Goal: Book appointment/travel/reservation

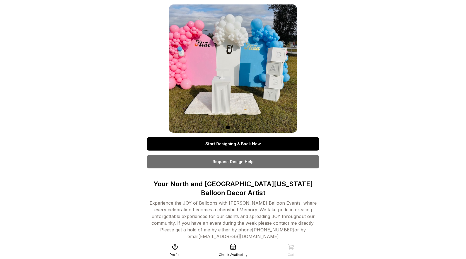
click at [237, 145] on link "Start Designing & Book Now" at bounding box center [233, 143] width 172 height 13
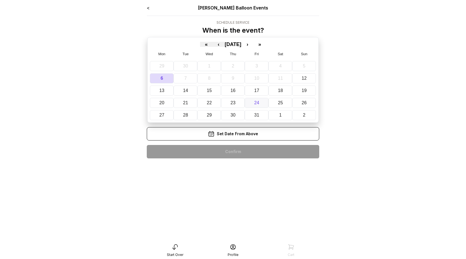
click at [262, 102] on button "24" at bounding box center [257, 103] width 24 height 10
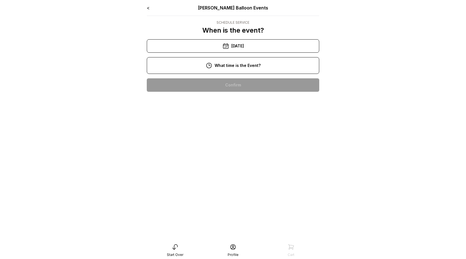
click at [248, 81] on div "4:00 pm" at bounding box center [232, 84] width 163 height 13
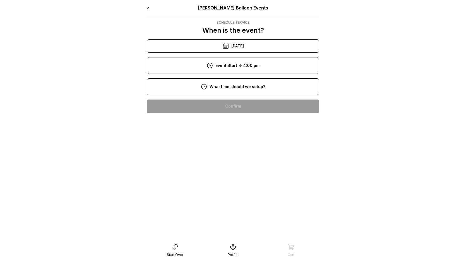
click at [249, 110] on div "2:00 pm" at bounding box center [232, 106] width 163 height 13
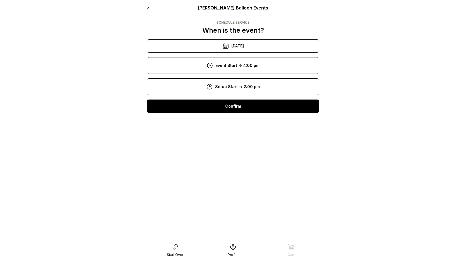
click at [248, 108] on div "Confirm" at bounding box center [233, 106] width 172 height 13
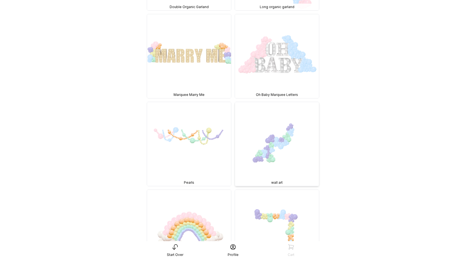
click at [276, 141] on img at bounding box center [277, 144] width 84 height 84
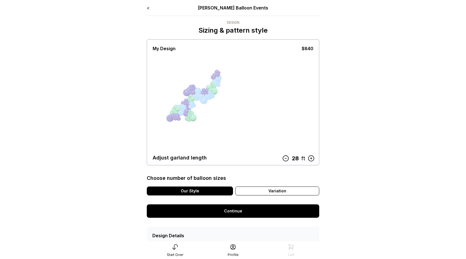
click at [287, 158] on icon at bounding box center [285, 158] width 7 height 7
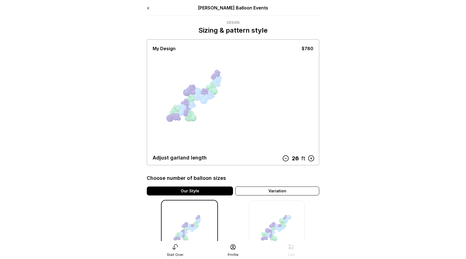
click at [287, 158] on icon at bounding box center [285, 158] width 7 height 7
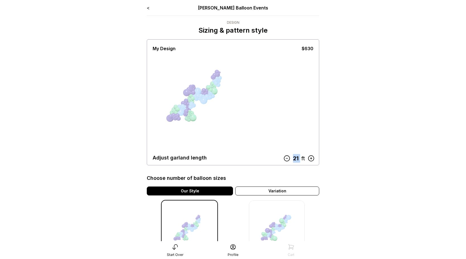
click at [287, 158] on icon at bounding box center [286, 158] width 7 height 7
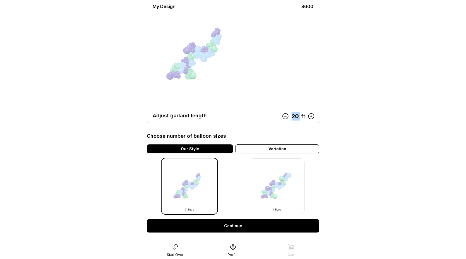
scroll to position [48, 0]
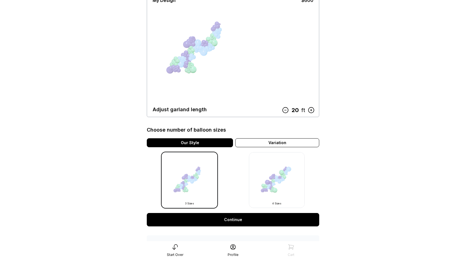
click at [286, 109] on icon at bounding box center [285, 110] width 7 height 7
click at [286, 109] on icon at bounding box center [286, 110] width 7 height 7
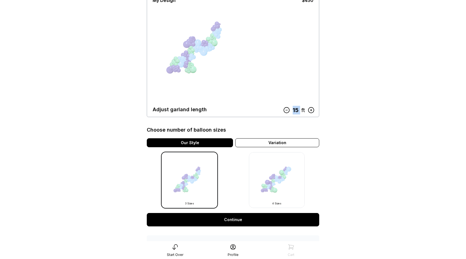
click at [286, 109] on icon at bounding box center [286, 110] width 7 height 7
click at [286, 109] on icon at bounding box center [287, 110] width 7 height 7
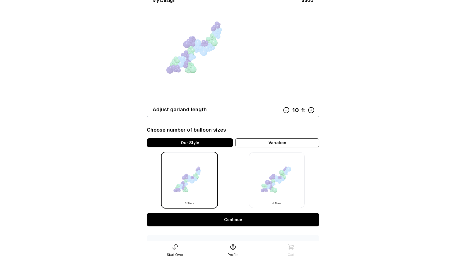
click at [286, 109] on icon at bounding box center [286, 110] width 7 height 7
click at [286, 109] on icon at bounding box center [288, 110] width 7 height 7
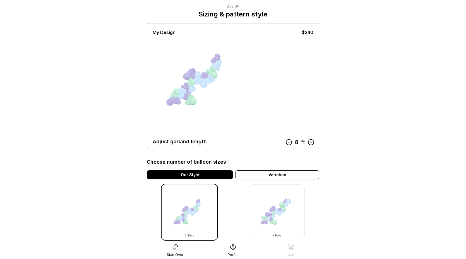
scroll to position [12, 0]
